Goal: Task Accomplishment & Management: Use online tool/utility

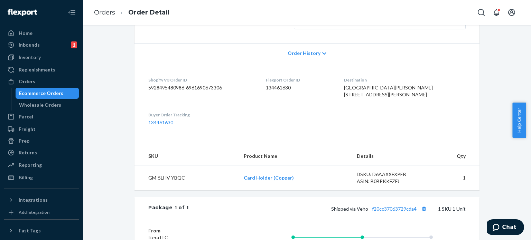
scroll to position [138, 0]
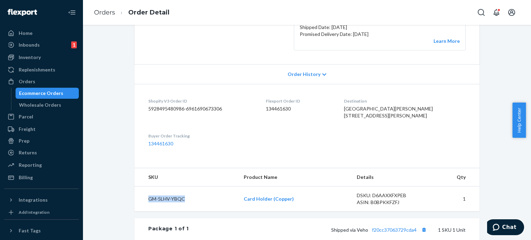
drag, startPoint x: 190, startPoint y: 213, endPoint x: 144, endPoint y: 216, distance: 46.1
click at [144, 212] on td "GM-5LHV-YBQC" at bounding box center [187, 199] width 104 height 25
copy td "GM-5LHV-YBQC"
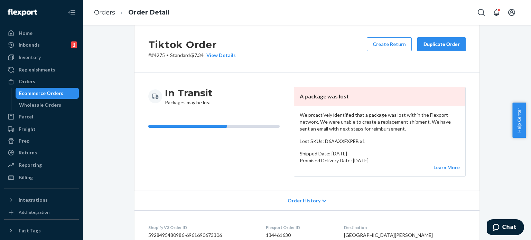
scroll to position [0, 0]
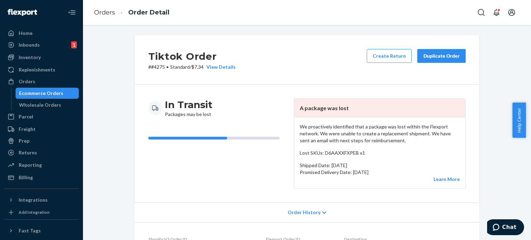
click at [428, 54] on div "Duplicate Order" at bounding box center [441, 56] width 37 height 7
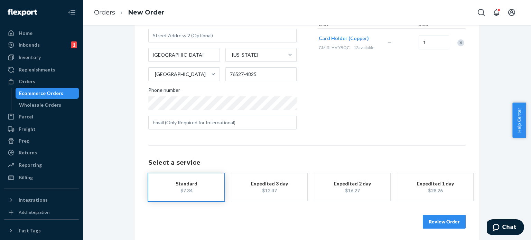
scroll to position [102, 0]
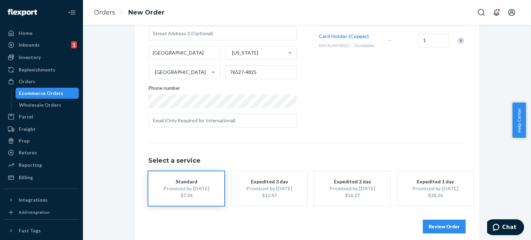
click at [191, 188] on div "Promised by Sep 2, 2025" at bounding box center [186, 188] width 55 height 7
click at [437, 225] on button "Review Order" at bounding box center [444, 227] width 43 height 14
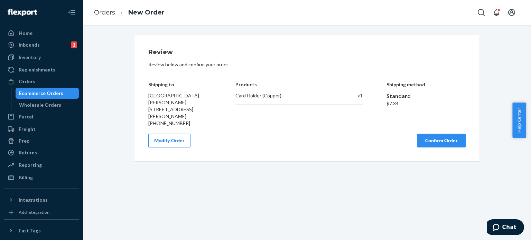
scroll to position [0, 0]
click at [448, 134] on button "Confirm Order" at bounding box center [442, 141] width 48 height 14
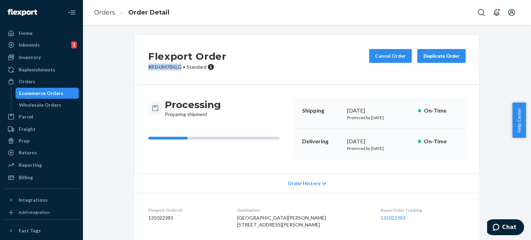
drag, startPoint x: 149, startPoint y: 68, endPoint x: 181, endPoint y: 69, distance: 31.8
click at [181, 69] on p "# R1HJM78KLG • Standard" at bounding box center [187, 67] width 78 height 7
copy p "# R1HJM78KLG"
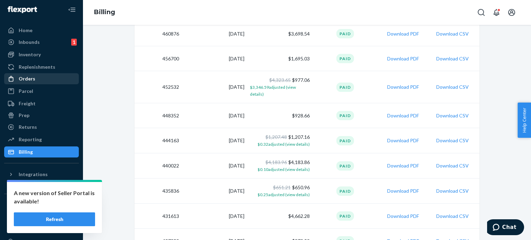
scroll to position [104, 0]
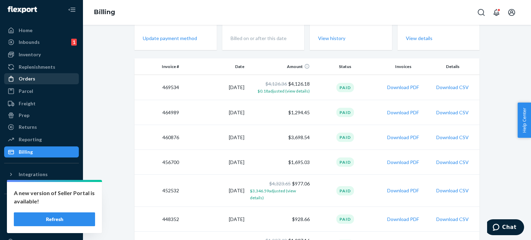
click at [43, 77] on div "Orders" at bounding box center [41, 79] width 73 height 10
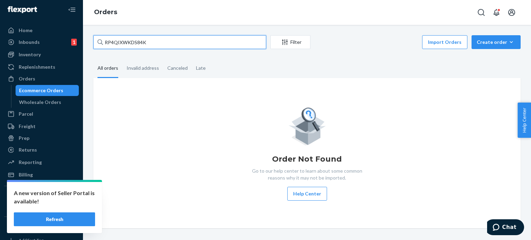
click at [136, 40] on input "RP4QIXWKDS84K" at bounding box center [179, 42] width 173 height 14
click at [136, 39] on input "RP4QIXWKDS84K" at bounding box center [179, 42] width 173 height 14
paste input "[PERSON_NAME]"
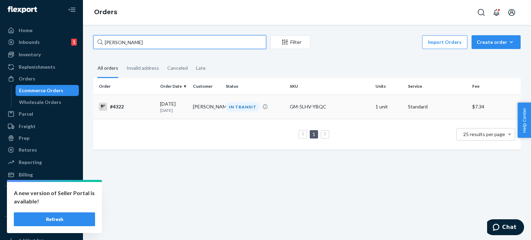
type input "[PERSON_NAME]"
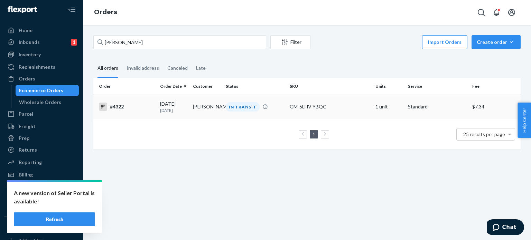
click at [117, 109] on div "#4322" at bounding box center [127, 107] width 56 height 8
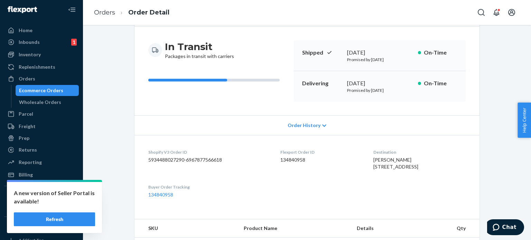
scroll to position [173, 0]
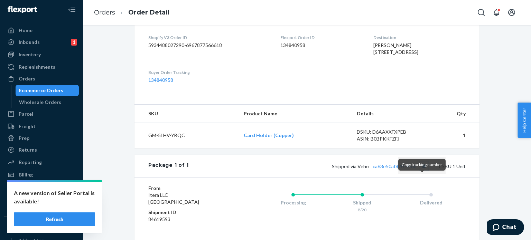
click at [423, 171] on button "Copy tracking number" at bounding box center [424, 166] width 9 height 9
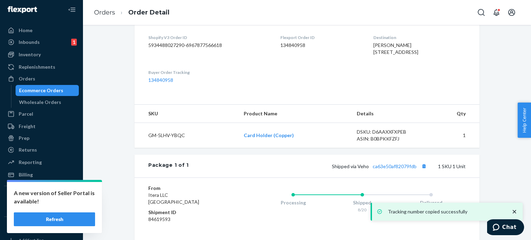
drag, startPoint x: 65, startPoint y: 89, endPoint x: 161, endPoint y: 27, distance: 113.7
click at [65, 89] on div "Ecommerce Orders" at bounding box center [47, 91] width 62 height 10
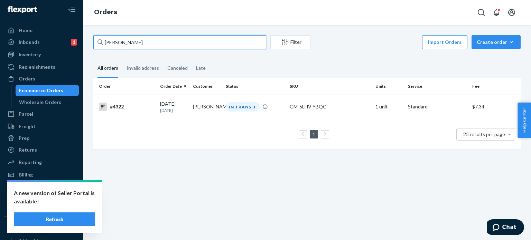
click at [147, 44] on input "[PERSON_NAME]" at bounding box center [179, 42] width 173 height 14
paste input "Gaven van meter van meter"
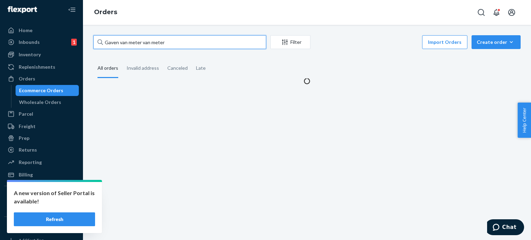
type input "Gaven van meter van meter"
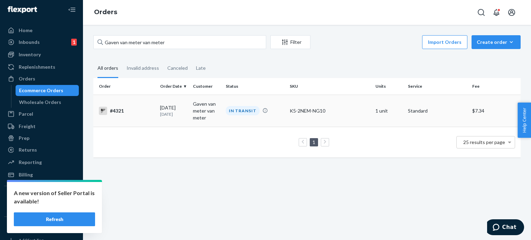
click at [113, 109] on div "#4321" at bounding box center [127, 111] width 56 height 8
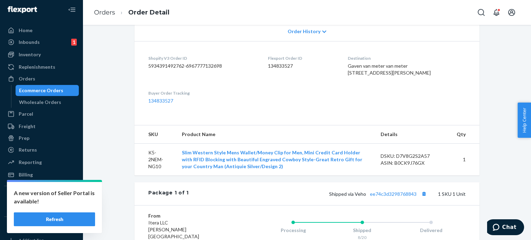
scroll to position [208, 0]
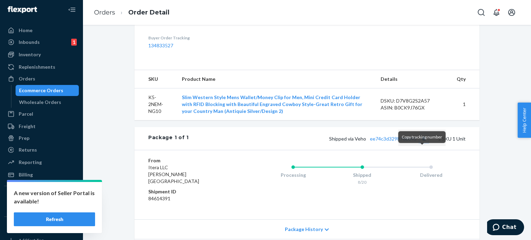
click at [420, 143] on button "Copy tracking number" at bounding box center [424, 138] width 9 height 9
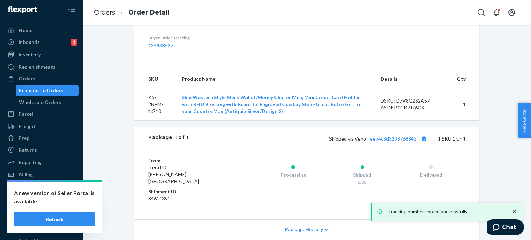
click at [55, 92] on div "Ecommerce Orders" at bounding box center [41, 90] width 44 height 7
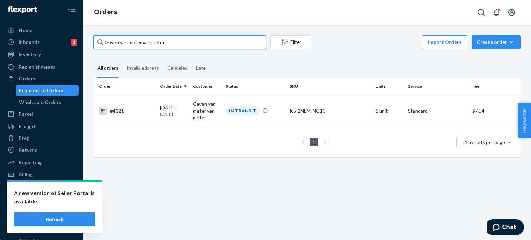
click at [135, 43] on input "Gaven van meter van meter" at bounding box center [179, 42] width 173 height 14
paste input "[PERSON_NAME]"
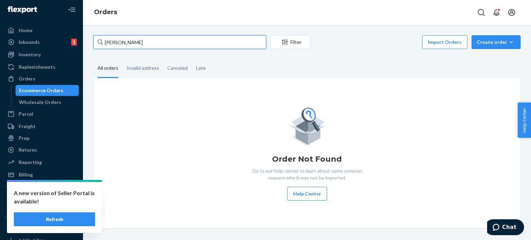
click at [134, 41] on input "[PERSON_NAME]" at bounding box center [179, 42] width 173 height 14
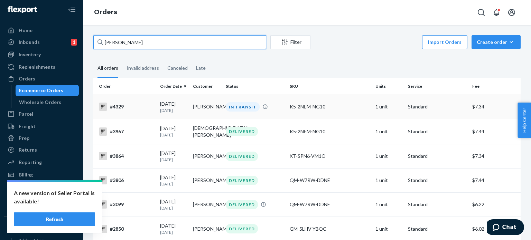
type input "[PERSON_NAME]"
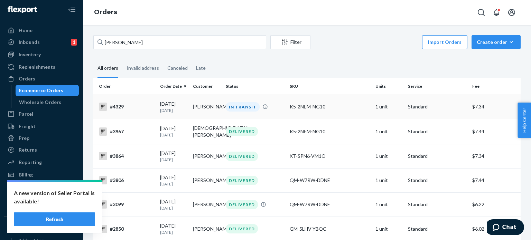
click at [123, 105] on div "#4329" at bounding box center [127, 107] width 56 height 8
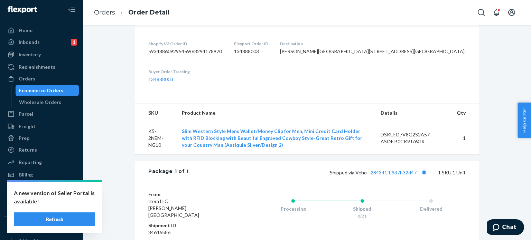
scroll to position [242, 0]
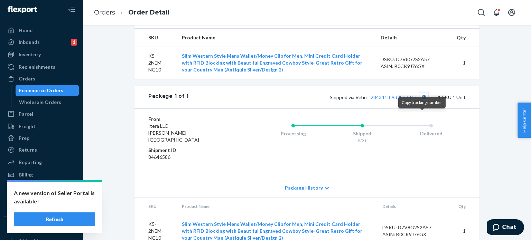
click at [420, 102] on button "Copy tracking number" at bounding box center [424, 97] width 9 height 9
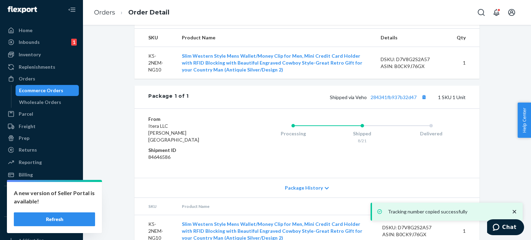
click at [47, 92] on div "Ecommerce Orders" at bounding box center [41, 90] width 44 height 7
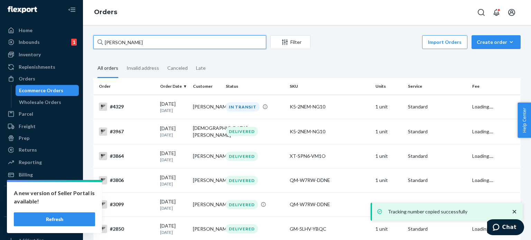
click at [112, 43] on input "[PERSON_NAME]" at bounding box center [179, 42] width 173 height 14
click at [112, 44] on input "[PERSON_NAME]" at bounding box center [179, 42] width 173 height 14
paste input "[PERSON_NAME]"
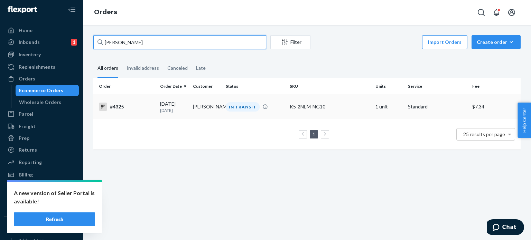
type input "[PERSON_NAME]"
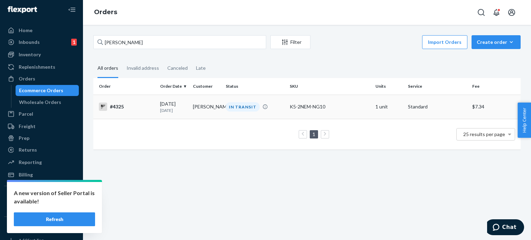
click at [108, 109] on div "#4325" at bounding box center [127, 107] width 56 height 8
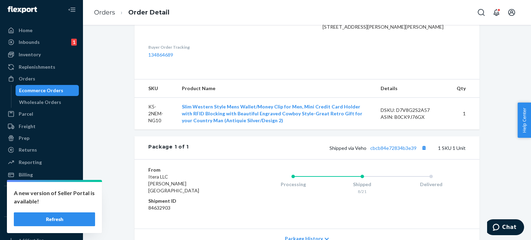
scroll to position [242, 0]
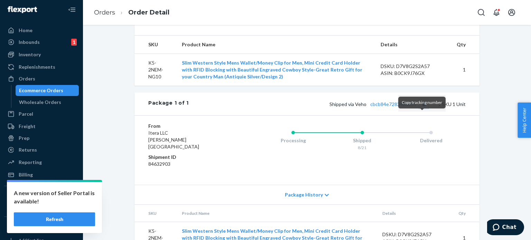
click at [420, 109] on button "Copy tracking number" at bounding box center [424, 104] width 9 height 9
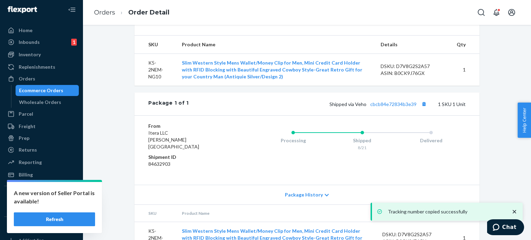
click at [55, 91] on div "Ecommerce Orders" at bounding box center [41, 90] width 44 height 7
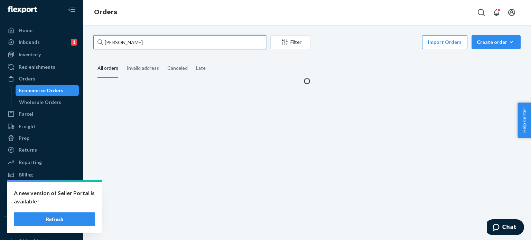
click at [145, 45] on input "[PERSON_NAME]" at bounding box center [179, 42] width 173 height 14
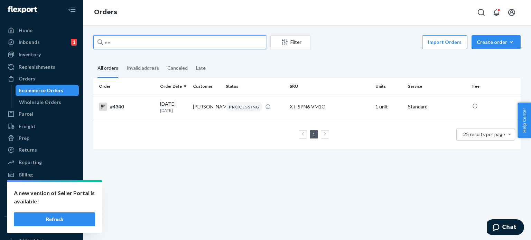
type input "n"
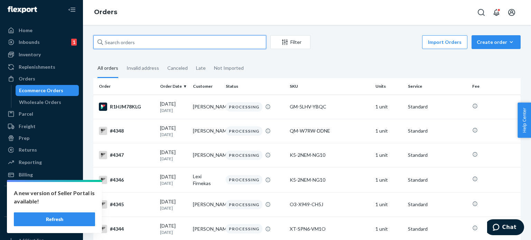
paste input "[PERSON_NAME]"
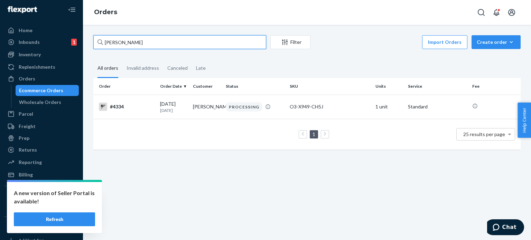
click at [138, 39] on input "[PERSON_NAME]" at bounding box center [179, 42] width 173 height 14
paste input "[PERSON_NAME]"
type input "[PERSON_NAME]"
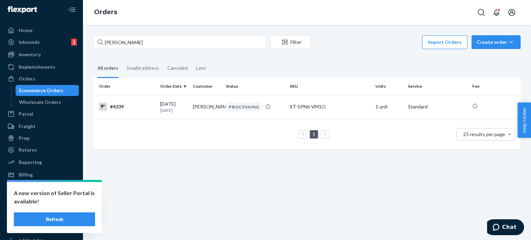
click at [57, 87] on div "Ecommerce Orders" at bounding box center [41, 90] width 44 height 7
click at [125, 50] on div "[PERSON_NAME] Filter Import Orders Create order Ecommerce order Removal order" at bounding box center [307, 43] width 428 height 16
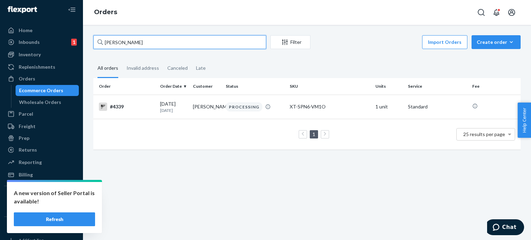
click at [126, 46] on input "[PERSON_NAME]" at bounding box center [179, 42] width 173 height 14
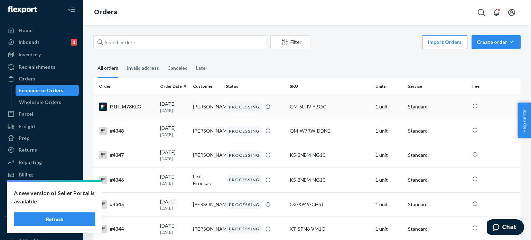
click at [138, 109] on div "R1HJM78KLG" at bounding box center [127, 107] width 56 height 8
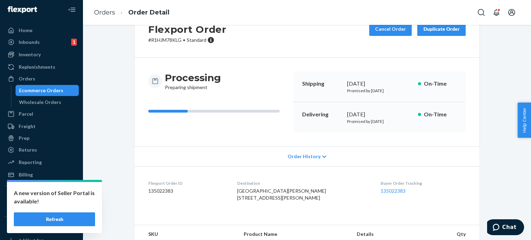
scroll to position [35, 0]
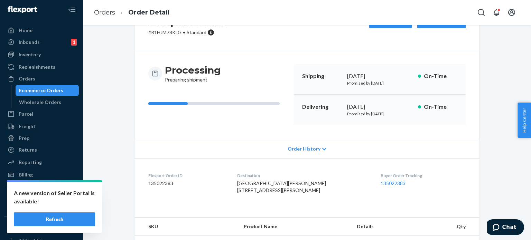
click at [299, 148] on span "Order History" at bounding box center [304, 149] width 33 height 7
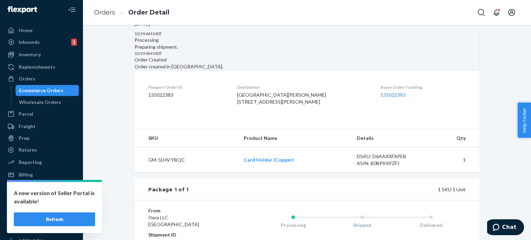
scroll to position [277, 0]
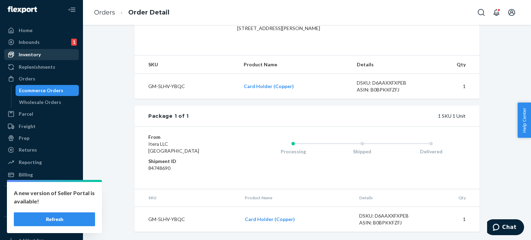
click at [31, 52] on div "Inventory" at bounding box center [30, 54] width 22 height 7
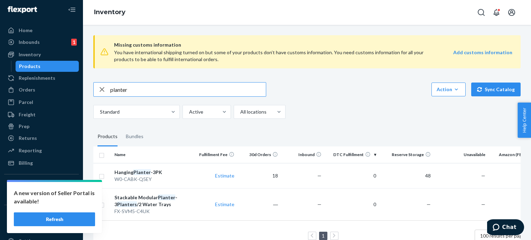
click at [135, 93] on input "planter" at bounding box center [188, 90] width 156 height 14
type input "a"
type input "card"
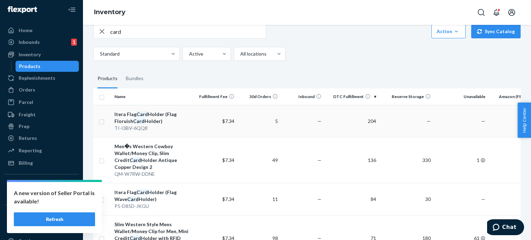
scroll to position [69, 0]
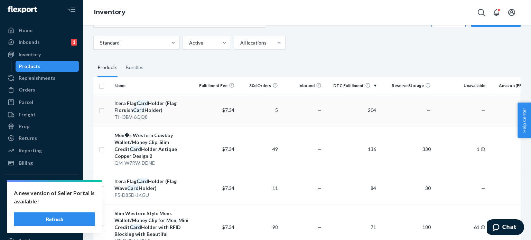
click at [149, 110] on div "Itera Flag Card Holder (Flag Floruish Card Holder)" at bounding box center [153, 107] width 76 height 14
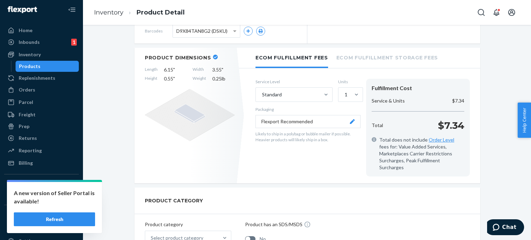
scroll to position [138, 0]
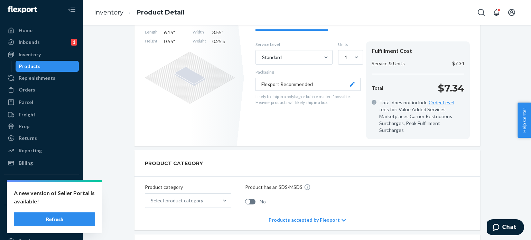
click at [36, 66] on div "Products" at bounding box center [29, 66] width 21 height 7
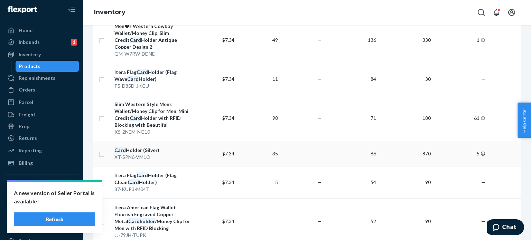
scroll to position [173, 0]
